Goal: Information Seeking & Learning: Learn about a topic

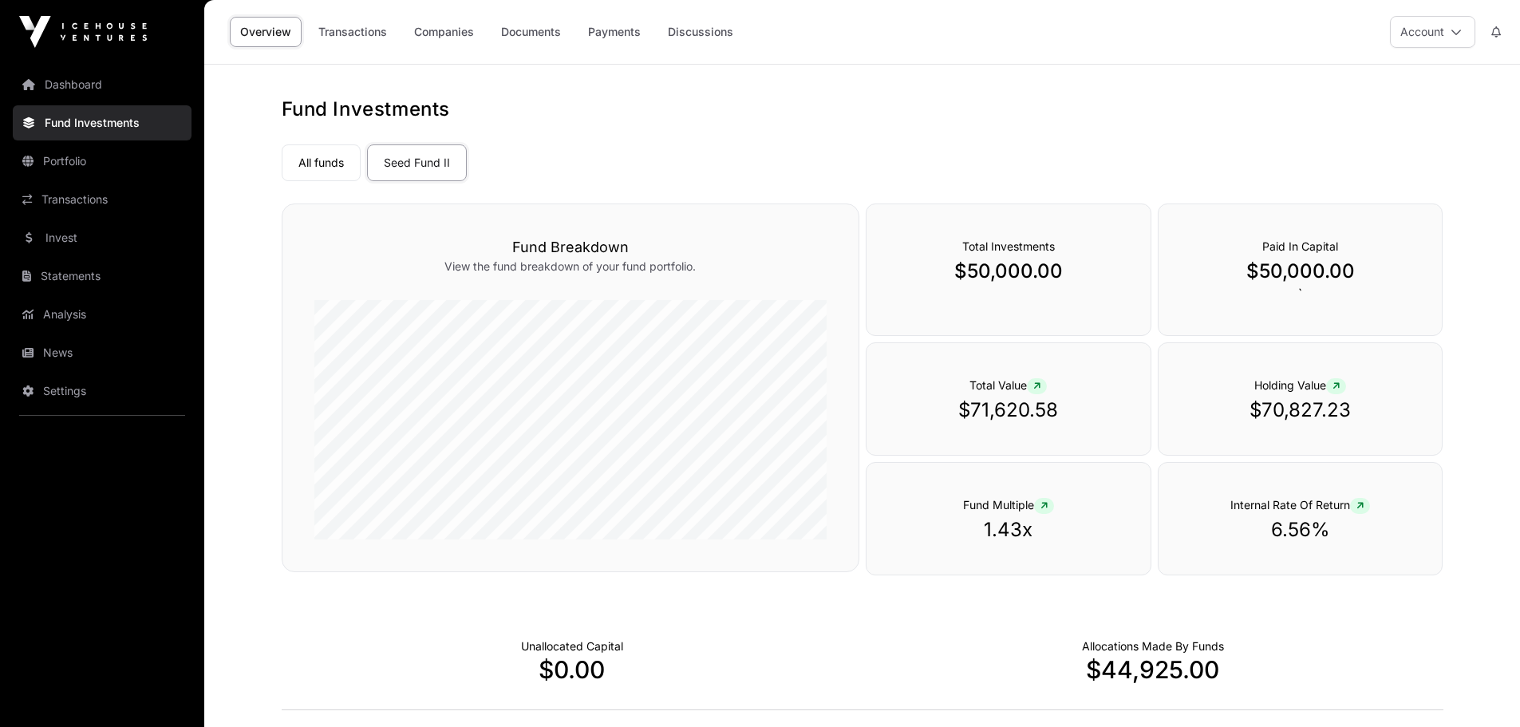
click at [624, 268] on p "View the fund breakdown of your fund portfolio." at bounding box center [570, 267] width 512 height 16
click at [662, 270] on p "View the fund breakdown of your fund portfolio." at bounding box center [570, 267] width 512 height 16
click at [530, 232] on div "Fund Breakdown View the fund breakdown of your fund portfolio." at bounding box center [571, 387] width 578 height 369
click at [450, 30] on link "Companies" at bounding box center [444, 32] width 81 height 30
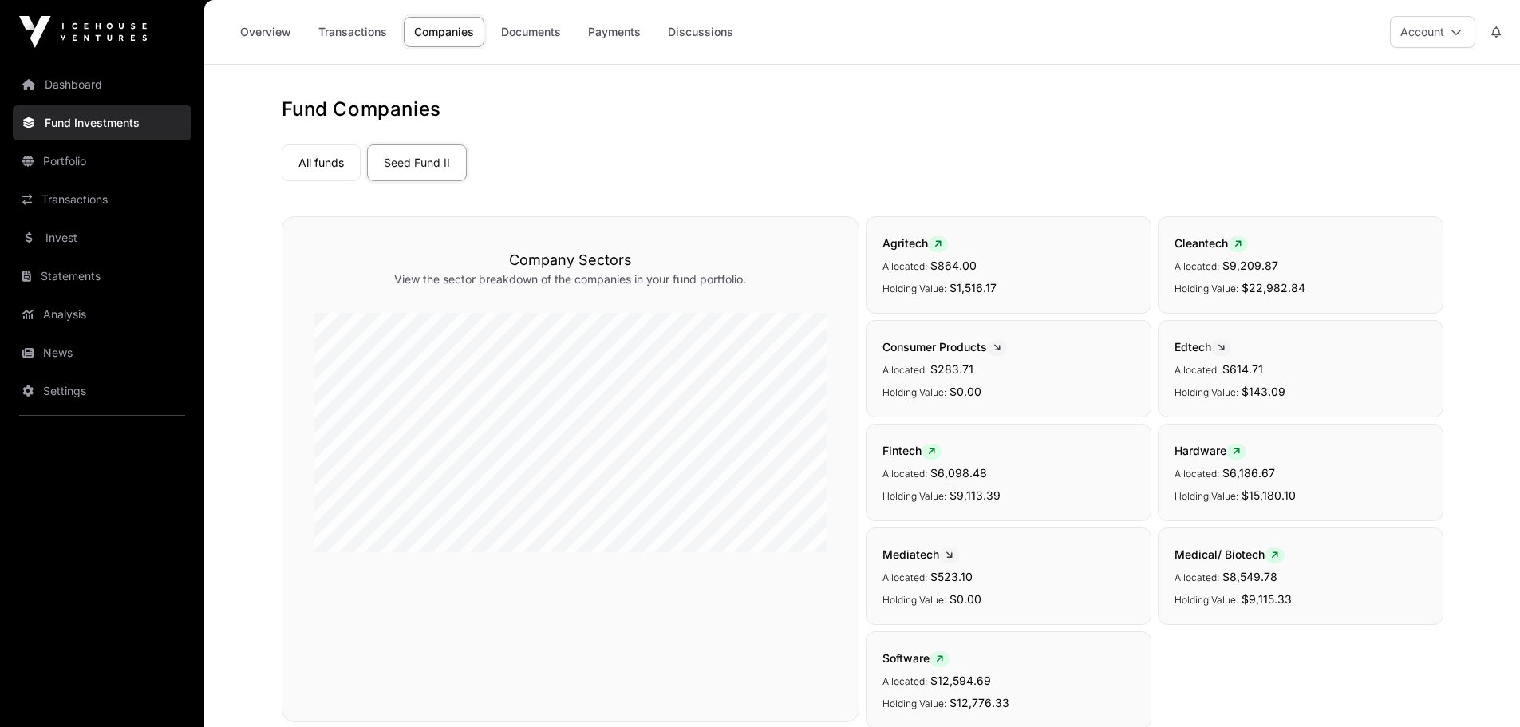
click at [1457, 32] on icon at bounding box center [1456, 31] width 11 height 11
click at [1336, 241] on span "Sign Out" at bounding box center [1332, 249] width 45 height 16
